Goal: Navigation & Orientation: Find specific page/section

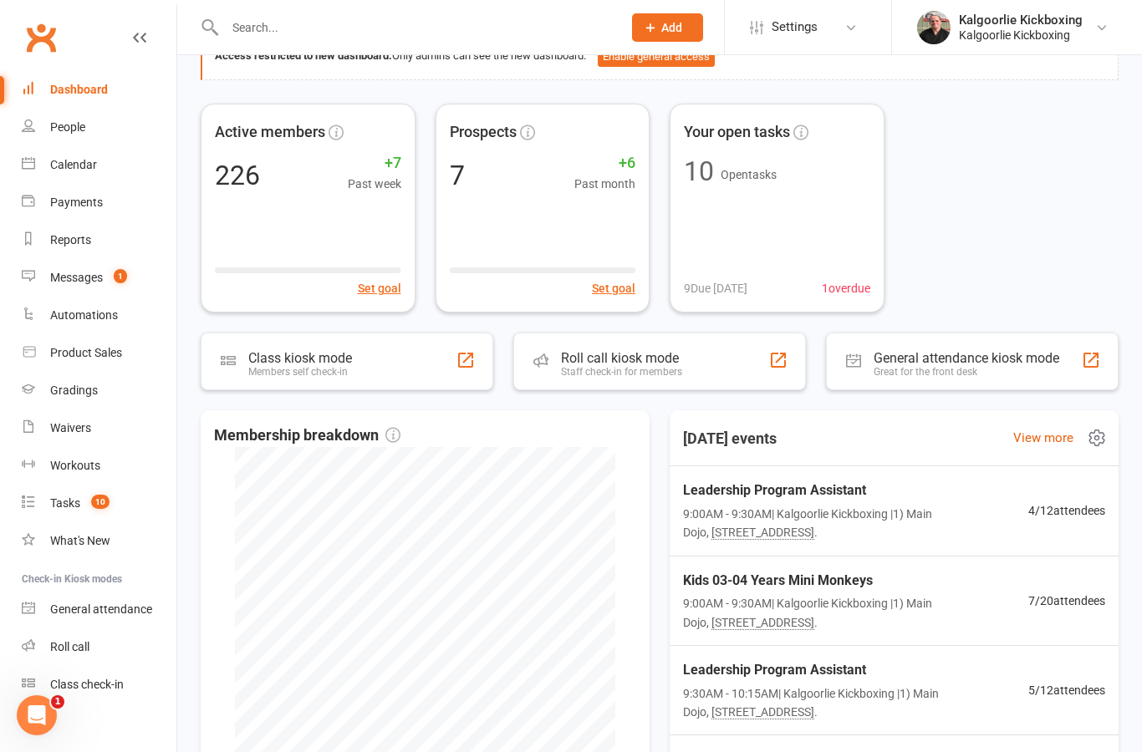
click at [712, 485] on span "Leadership Program Assistant" at bounding box center [855, 491] width 345 height 22
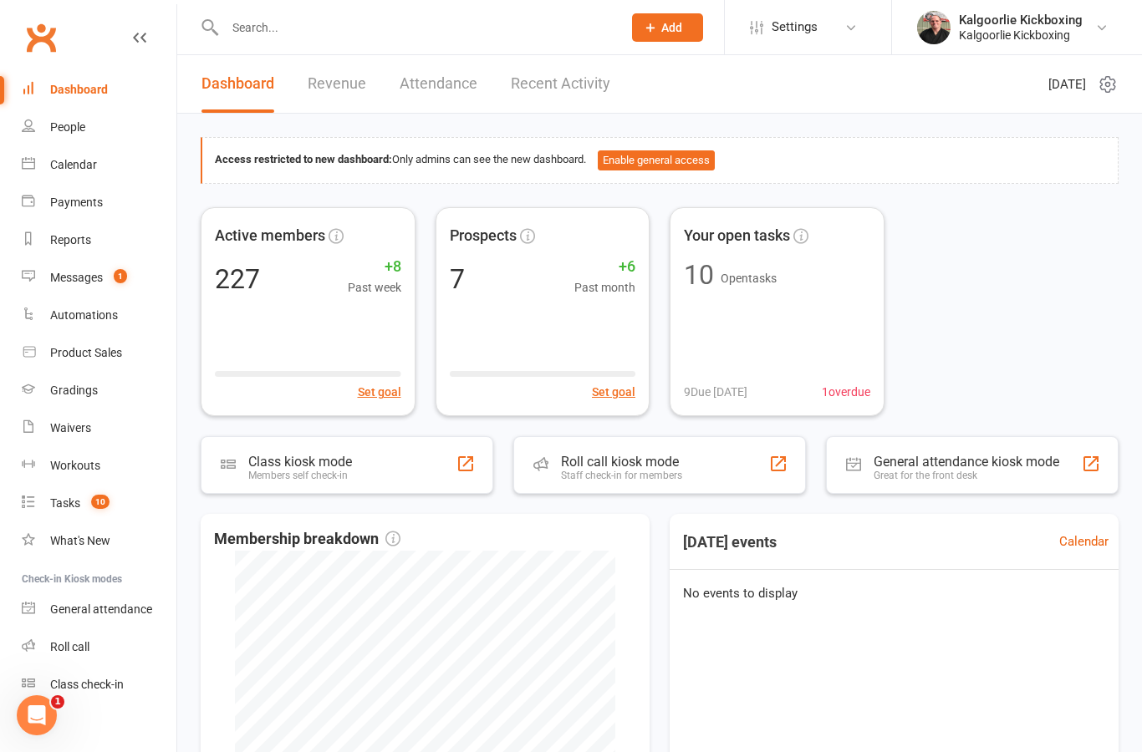
click at [71, 165] on div "Calendar" at bounding box center [73, 164] width 47 height 13
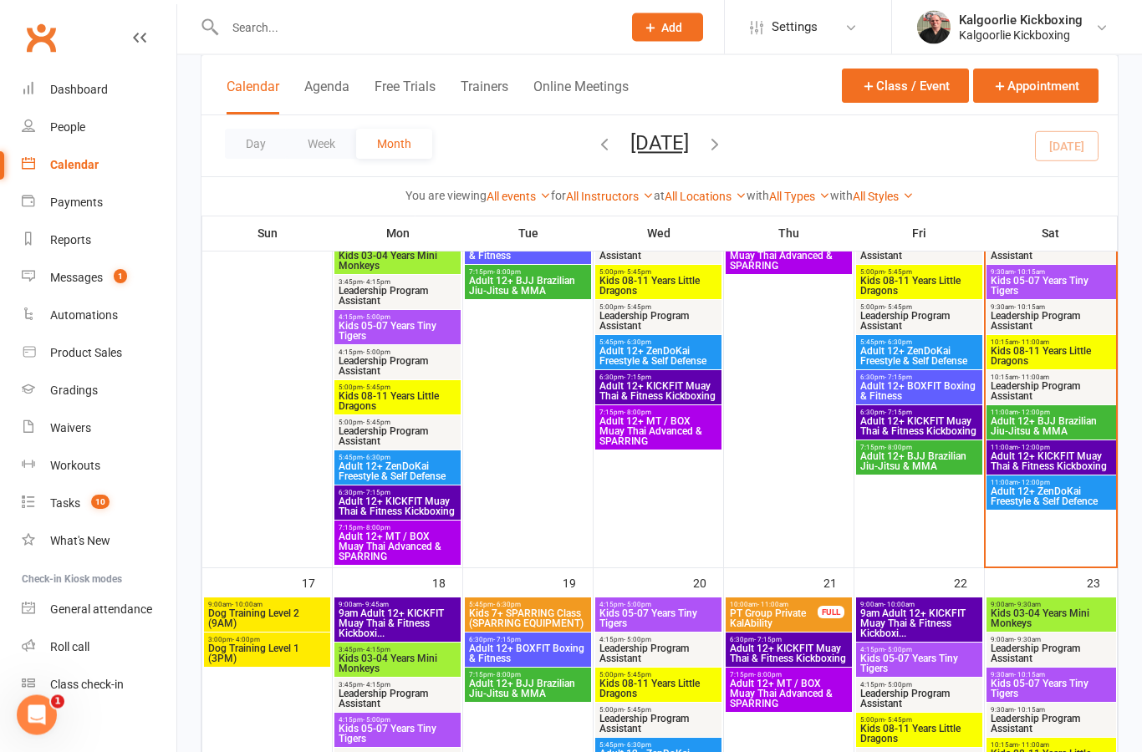
scroll to position [949, 0]
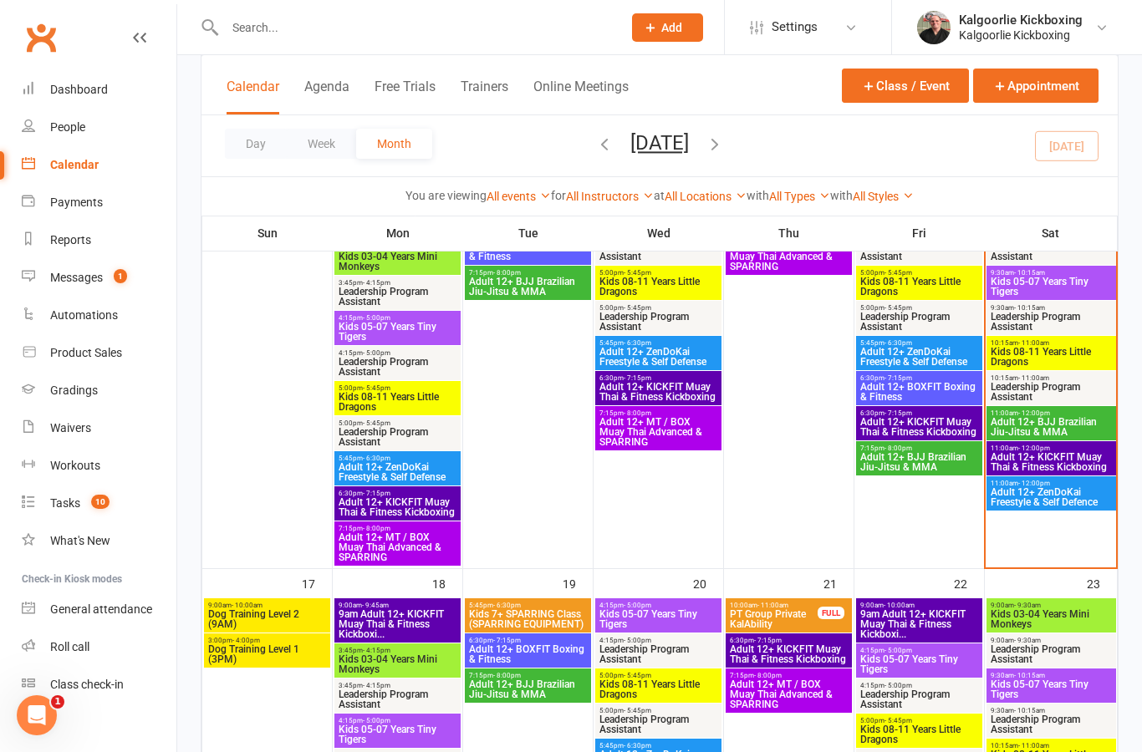
click at [264, 622] on span "Dog Training Level 2 (9AM)" at bounding box center [267, 619] width 120 height 20
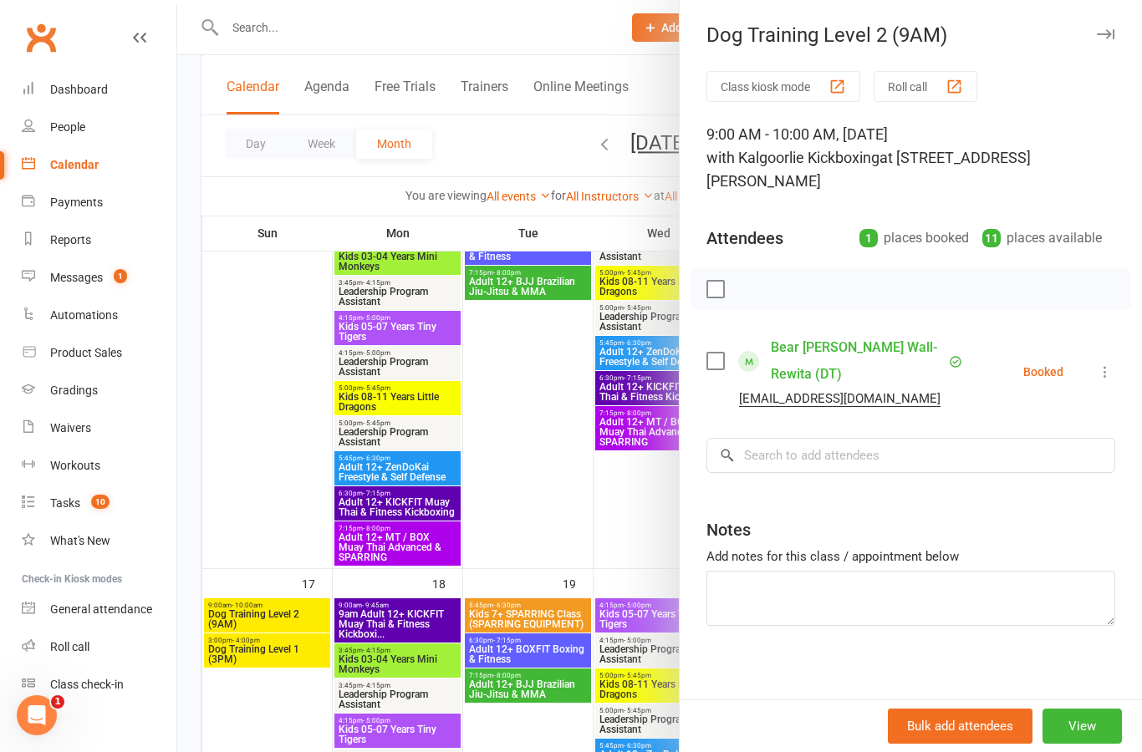
click at [264, 511] on div at bounding box center [659, 376] width 965 height 752
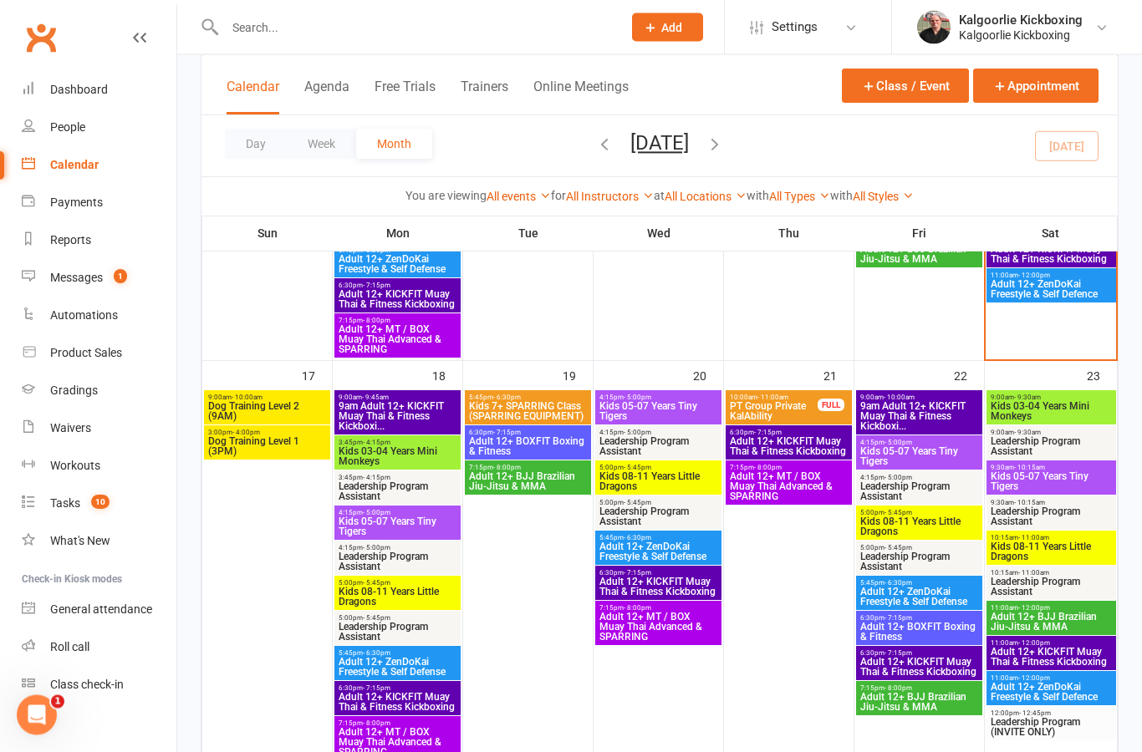
scroll to position [1158, 0]
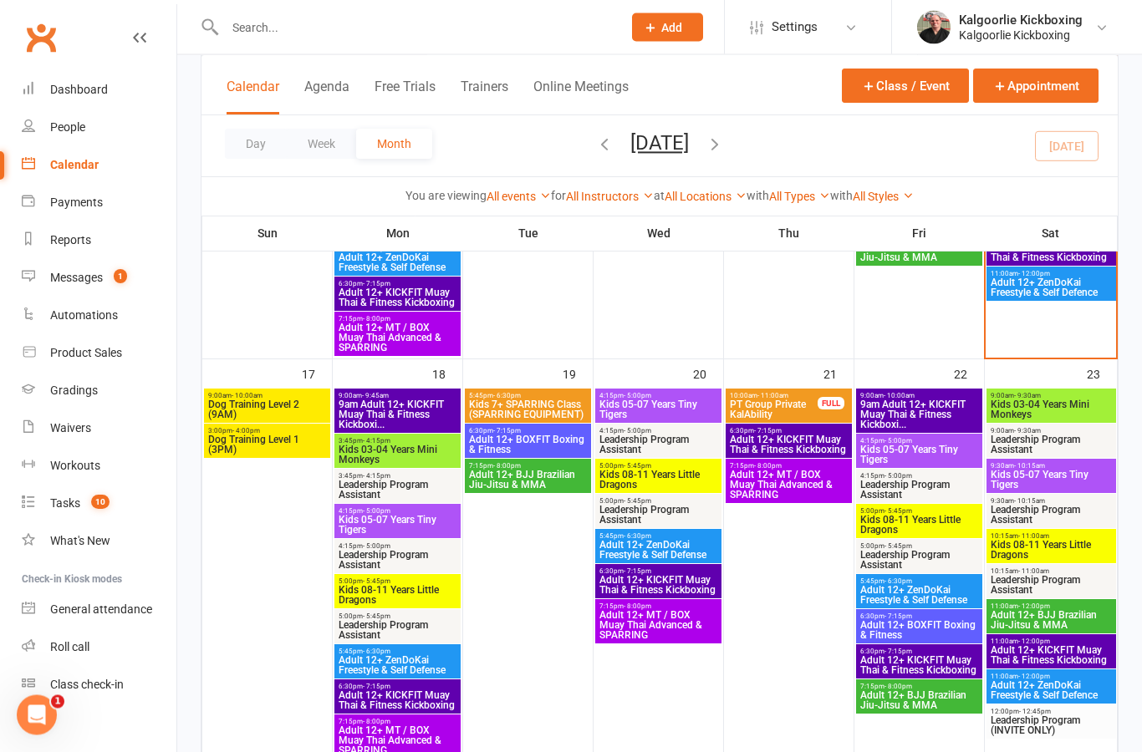
click at [88, 279] on div "Messages" at bounding box center [76, 277] width 53 height 13
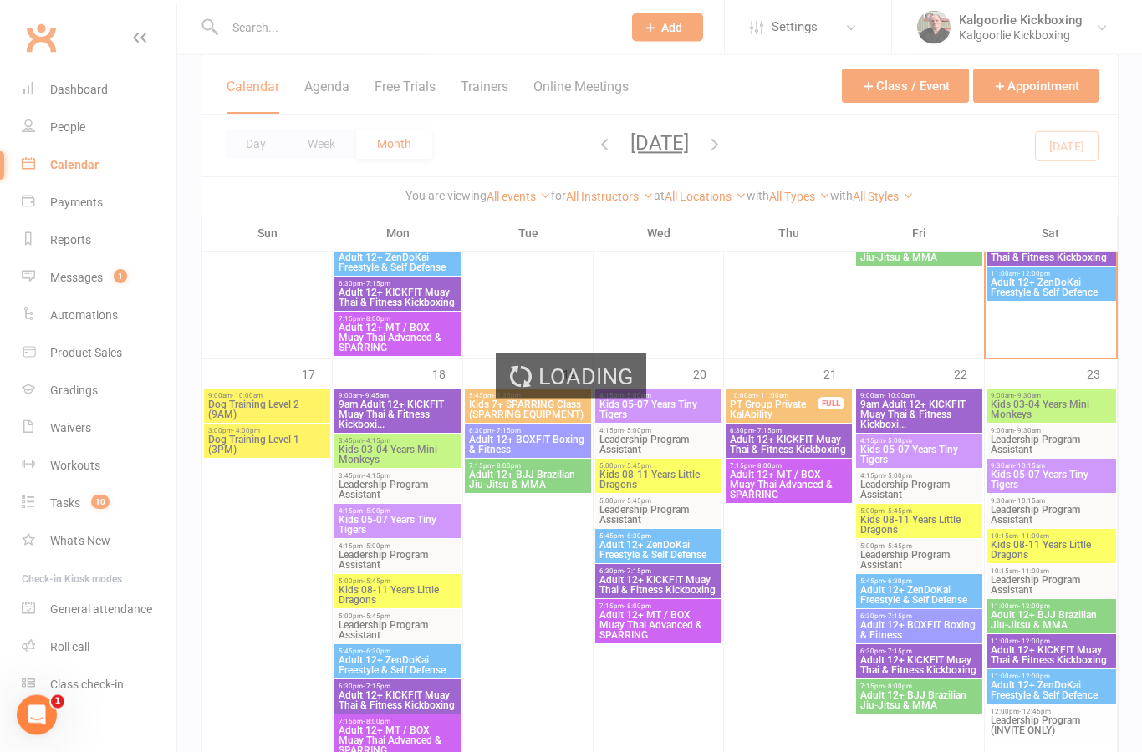
scroll to position [1158, 0]
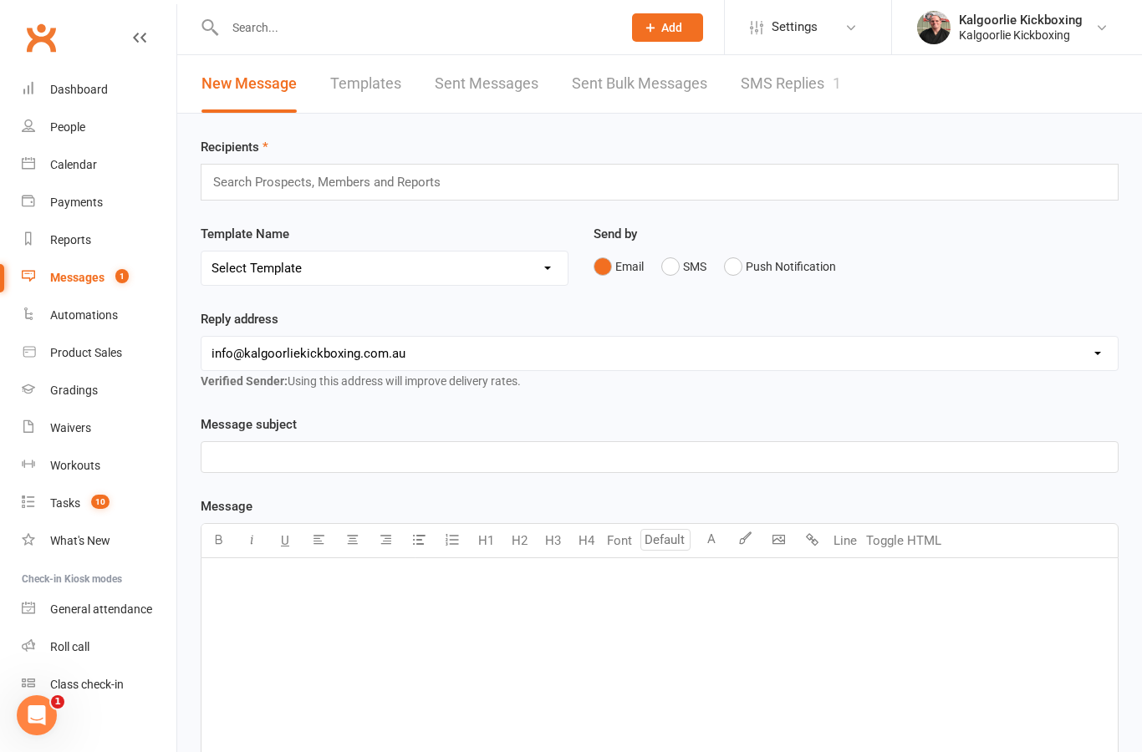
click at [765, 82] on link "SMS Replies 1" at bounding box center [791, 84] width 100 height 58
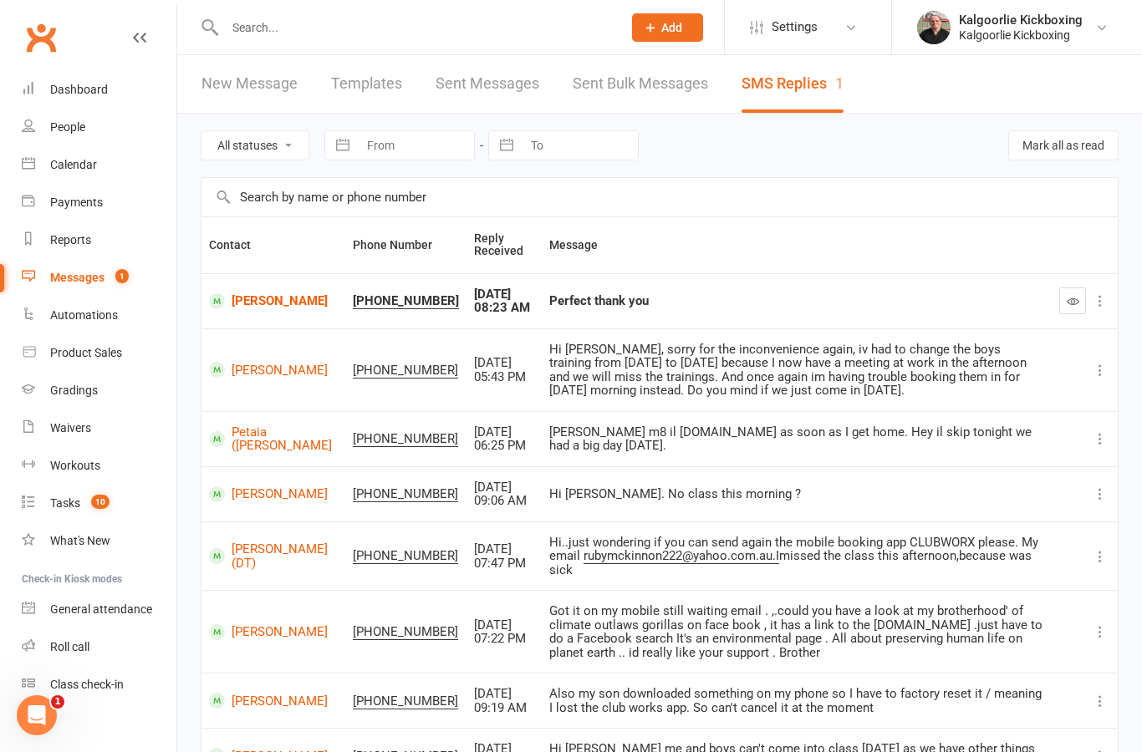
click at [1078, 292] on button "button" at bounding box center [1072, 301] width 27 height 27
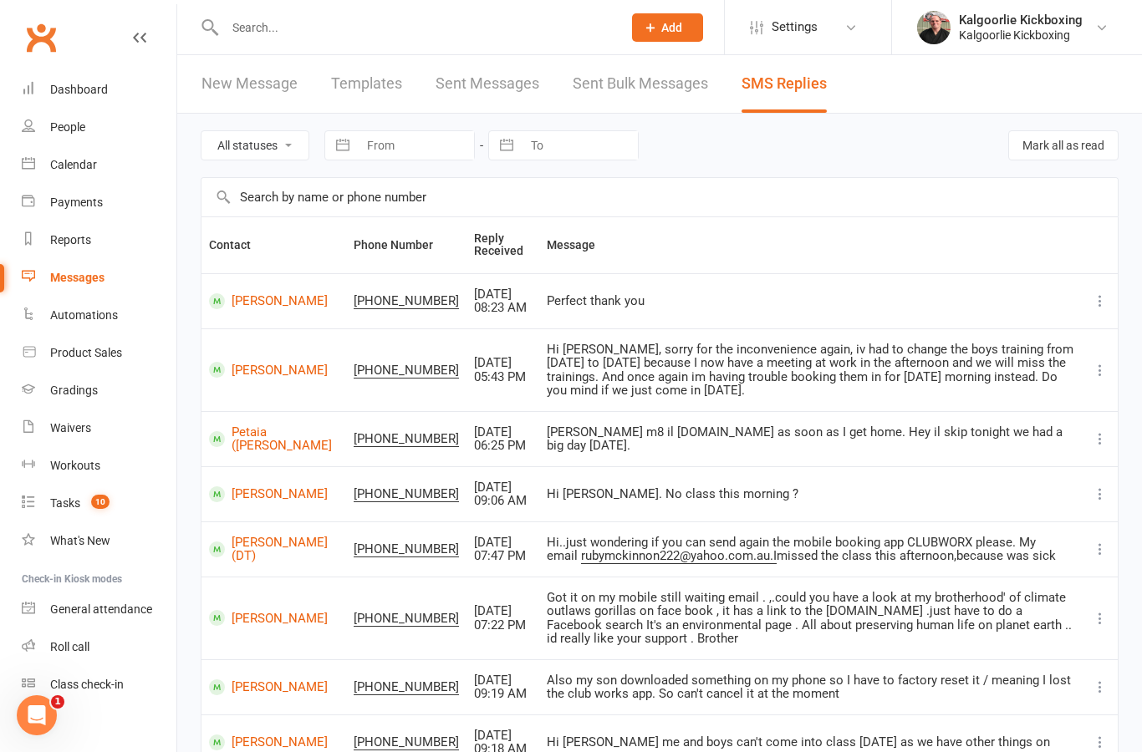
click at [91, 85] on div "Dashboard" at bounding box center [79, 89] width 58 height 13
